Goal: Transaction & Acquisition: Book appointment/travel/reservation

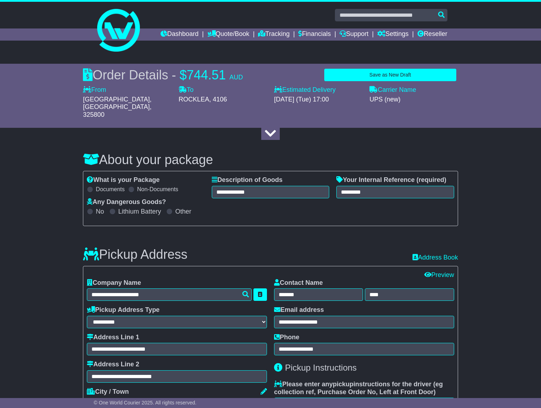
select select "***"
select select "*****"
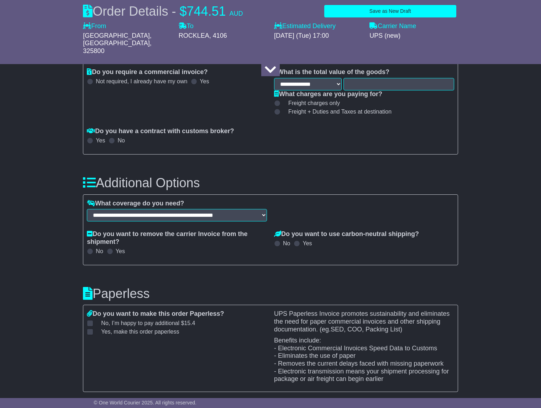
scroll to position [783, 0]
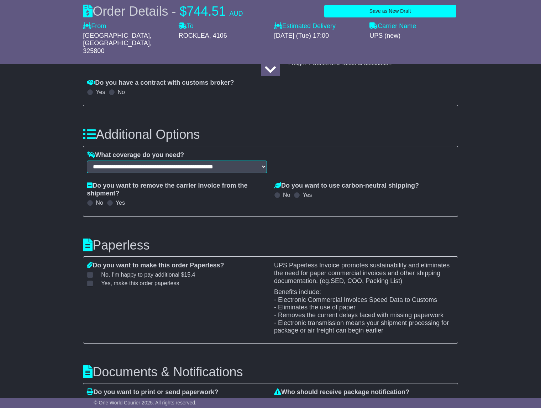
click at [90, 280] on span at bounding box center [90, 283] width 6 height 6
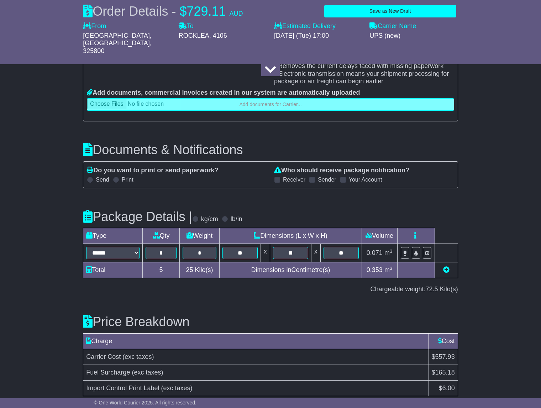
scroll to position [1056, 0]
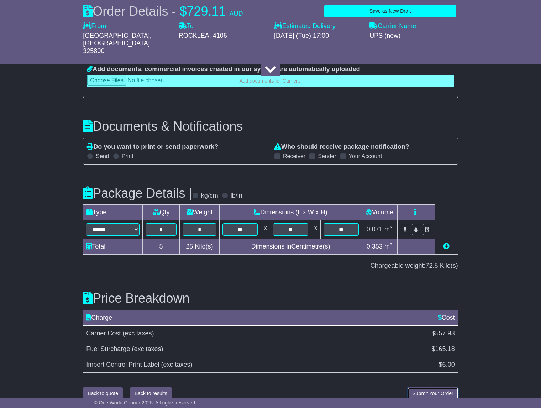
click at [434, 387] on button "Submit Your Order" at bounding box center [433, 393] width 50 height 12
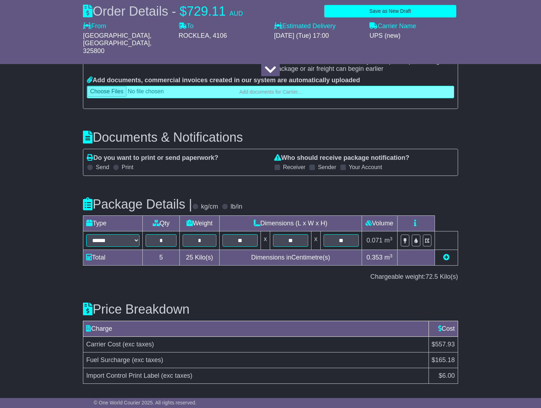
scroll to position [923, 0]
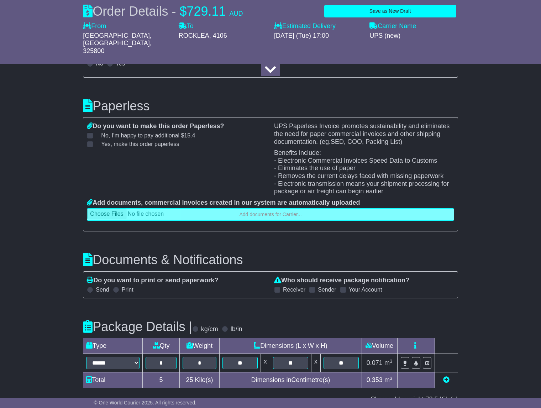
click at [99, 132] on label "No , I’m happy to pay additional $ 15.4" at bounding box center [143, 135] width 103 height 7
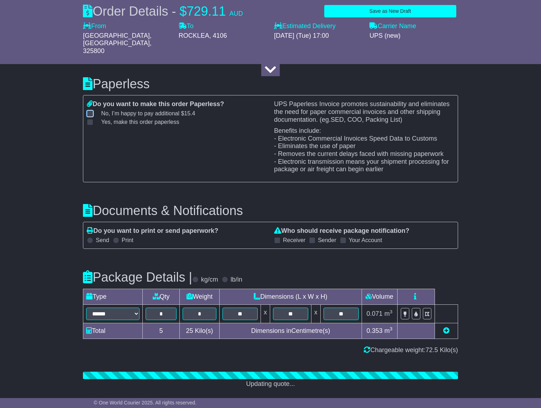
scroll to position [957, 0]
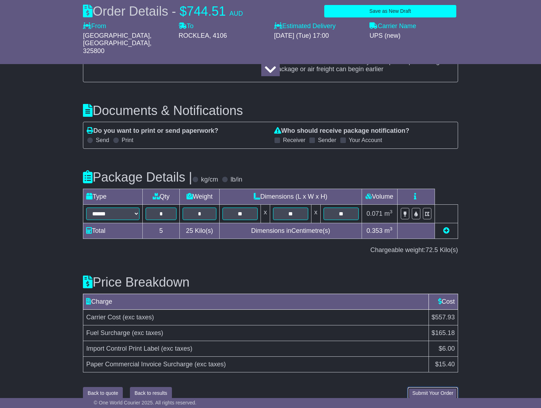
click at [436, 390] on span "Submit Your Order" at bounding box center [432, 393] width 41 height 6
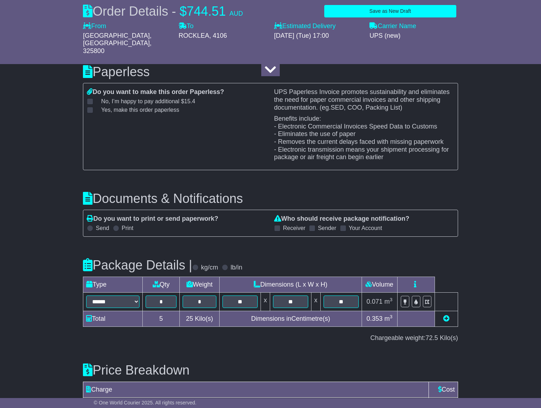
scroll to position [1045, 0]
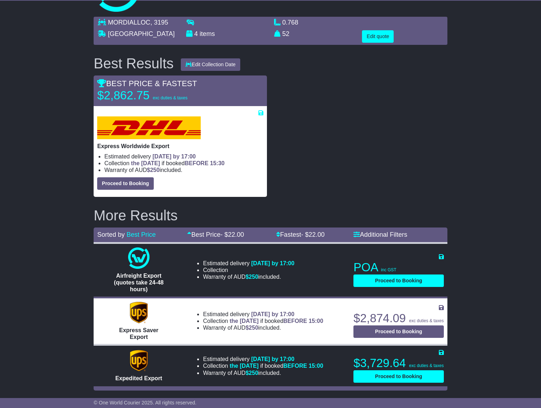
scroll to position [4, 0]
